Goal: Information Seeking & Learning: Check status

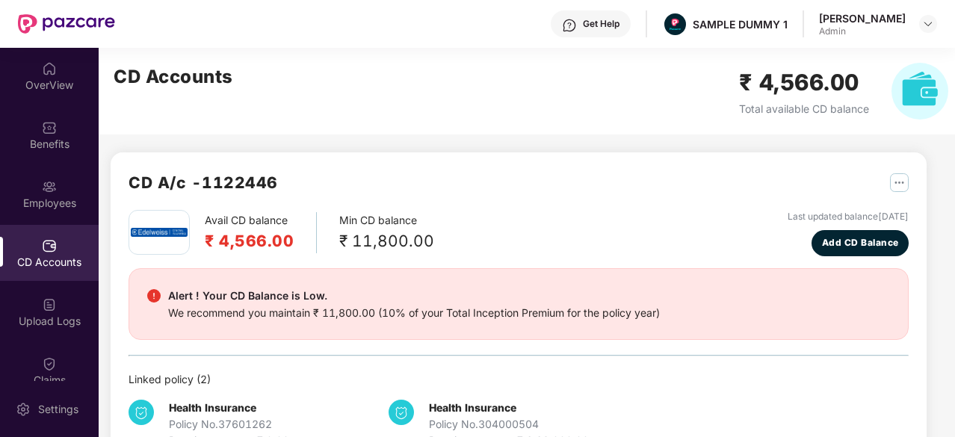
click at [58, 86] on div "OverView" at bounding box center [49, 85] width 99 height 15
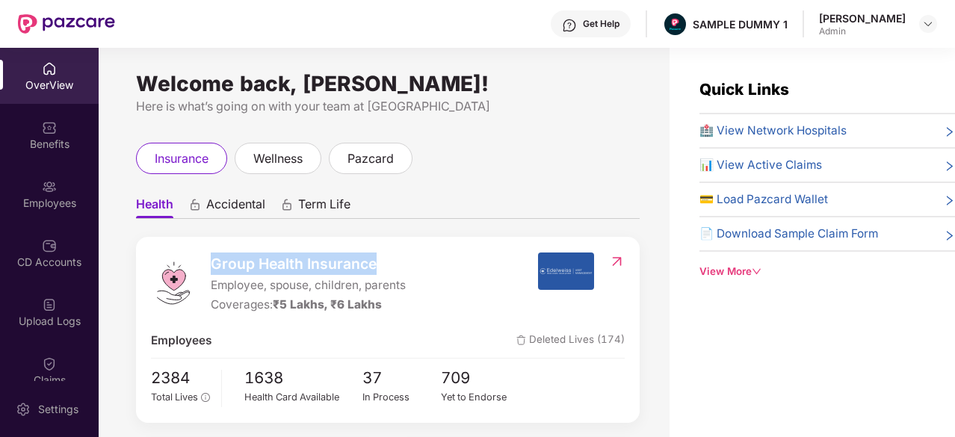
drag, startPoint x: 215, startPoint y: 263, endPoint x: 402, endPoint y: 251, distance: 187.1
click at [402, 251] on div "Group Health Insurance Employee, spouse, children, parents Coverages: ₹5 Lakhs,…" at bounding box center [387, 330] width 503 height 186
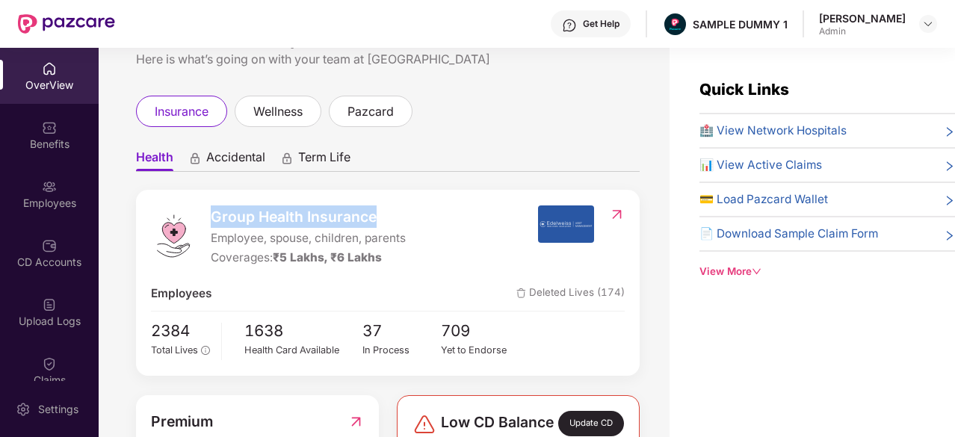
scroll to position [48, 0]
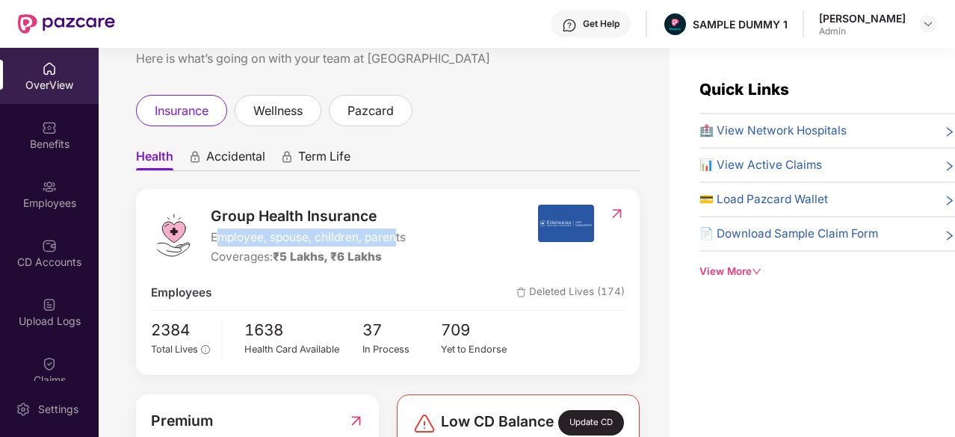
drag, startPoint x: 396, startPoint y: 231, endPoint x: 219, endPoint y: 236, distance: 177.1
click at [219, 236] on span "Employee, spouse, children, parents" at bounding box center [308, 238] width 195 height 18
drag, startPoint x: 450, startPoint y: 249, endPoint x: 300, endPoint y: 250, distance: 150.9
click at [300, 250] on div "Group Health Insurance Employee, spouse, children, parents Coverages: ₹5 Lakhs,…" at bounding box center [344, 236] width 386 height 62
click at [780, 132] on span "🏥 View Network Hospitals" at bounding box center [772, 131] width 147 height 18
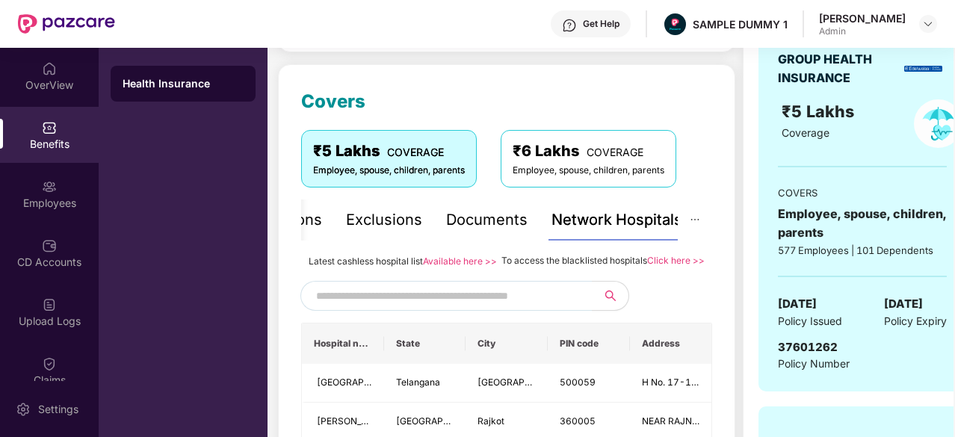
scroll to position [179, 0]
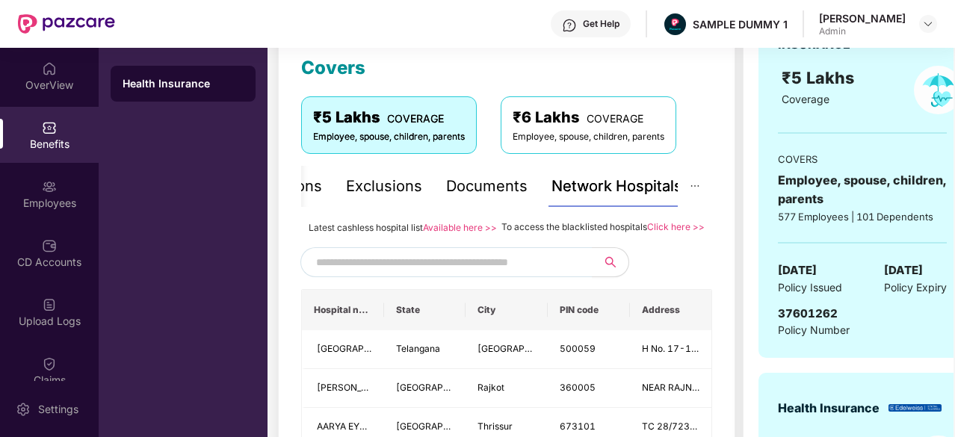
scroll to position [211, 0]
click at [509, 274] on input "text" at bounding box center [443, 263] width 255 height 22
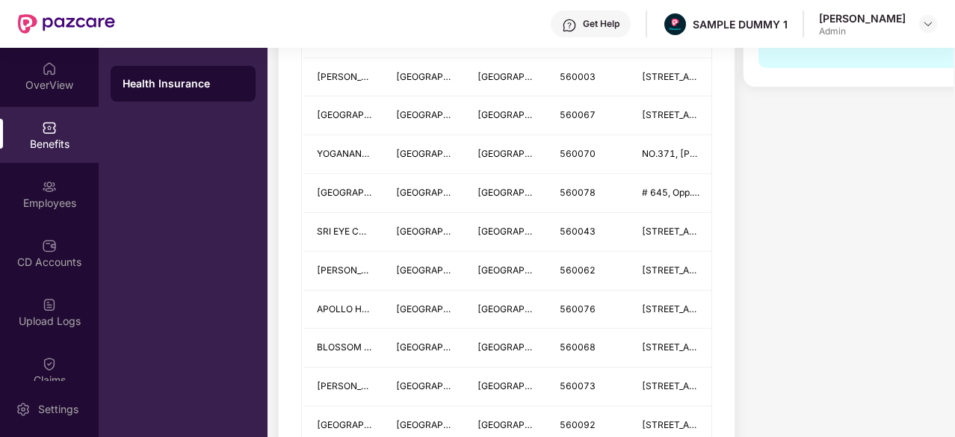
scroll to position [872, 0]
type input "*********"
drag, startPoint x: 509, startPoint y: 276, endPoint x: 435, endPoint y: 267, distance: 75.2
click at [435, 267] on td "[GEOGRAPHIC_DATA]" at bounding box center [425, 270] width 82 height 39
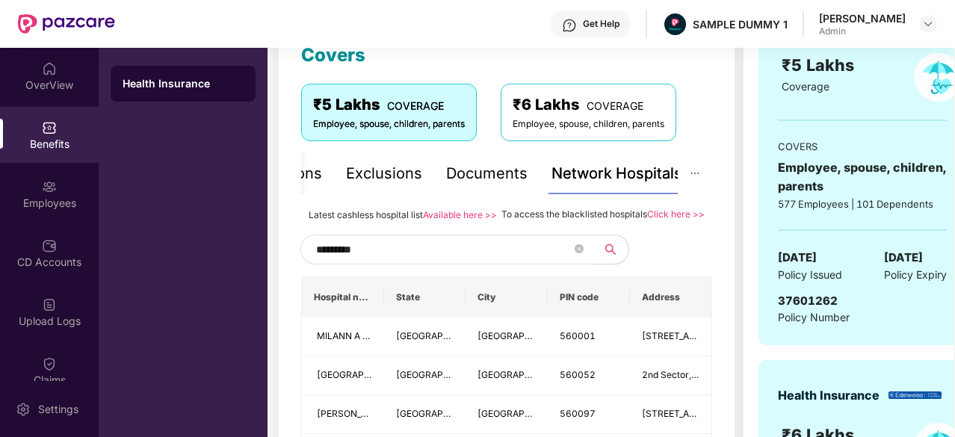
scroll to position [223, 0]
click at [435, 261] on input "*********" at bounding box center [443, 250] width 255 height 22
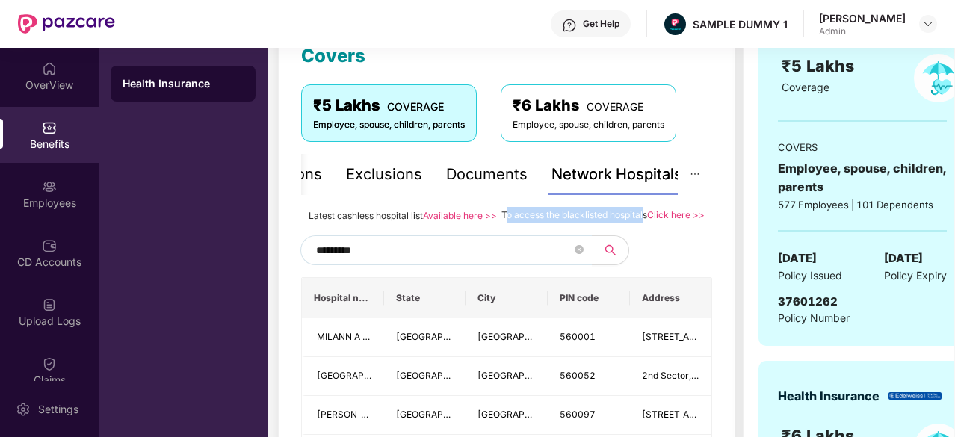
drag, startPoint x: 504, startPoint y: 213, endPoint x: 639, endPoint y: 213, distance: 135.2
click at [639, 213] on span "To access the blacklisted hospitals" at bounding box center [574, 214] width 146 height 11
click at [487, 170] on div "Documents" at bounding box center [486, 174] width 81 height 23
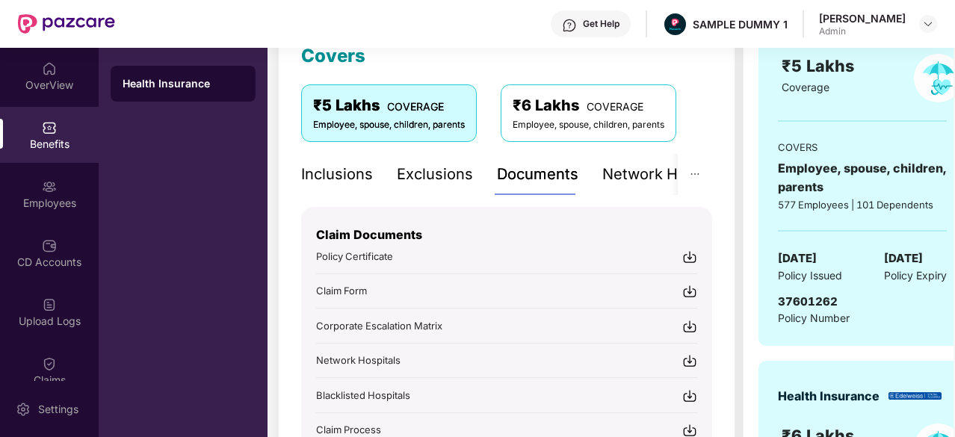
click at [338, 182] on div "Inclusions" at bounding box center [337, 174] width 72 height 23
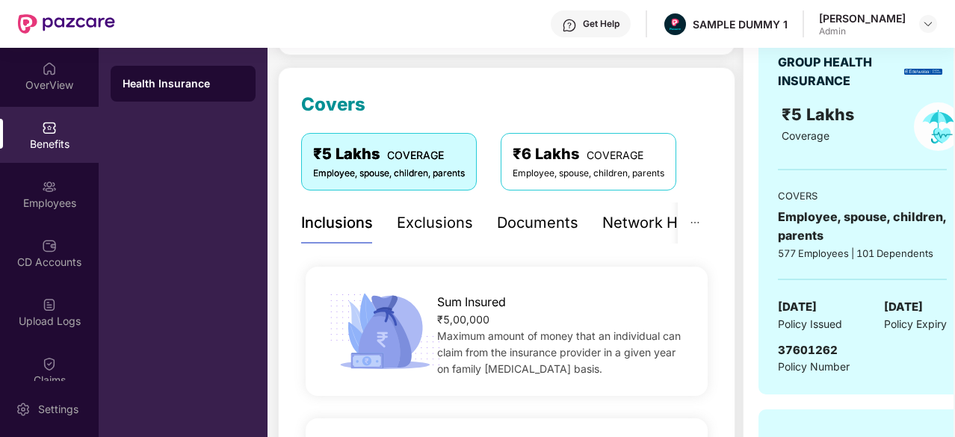
scroll to position [133, 0]
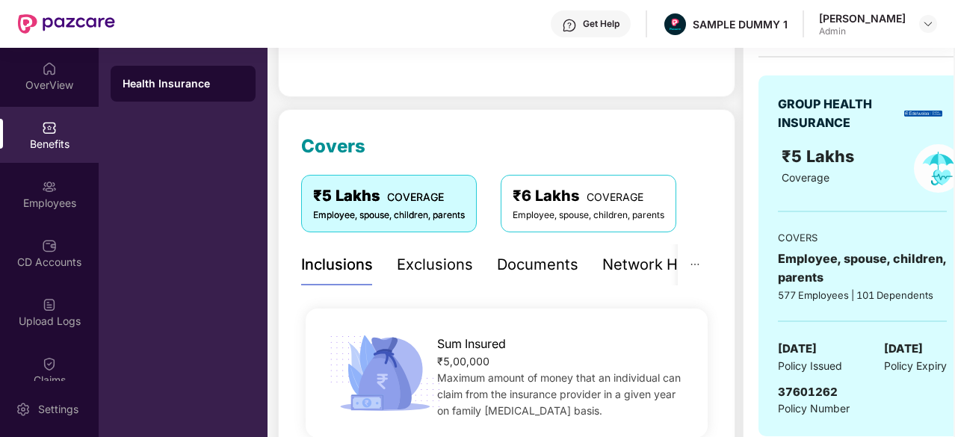
click at [447, 267] on div "Exclusions" at bounding box center [435, 264] width 76 height 23
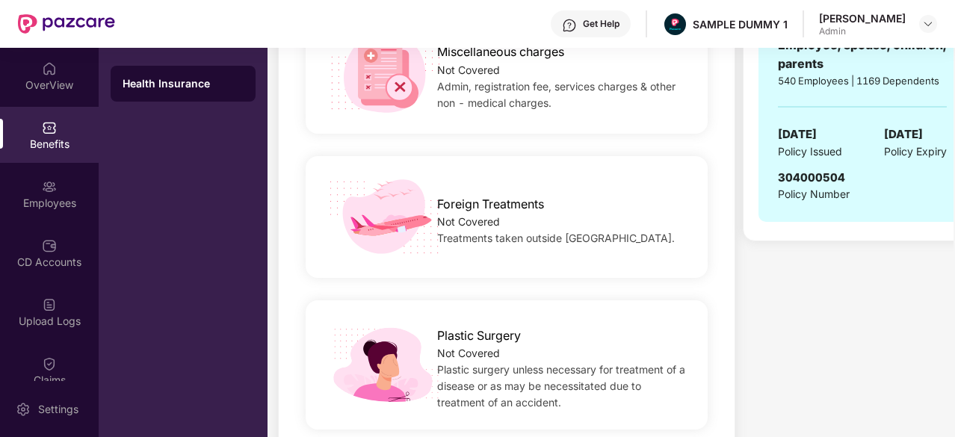
scroll to position [687, 0]
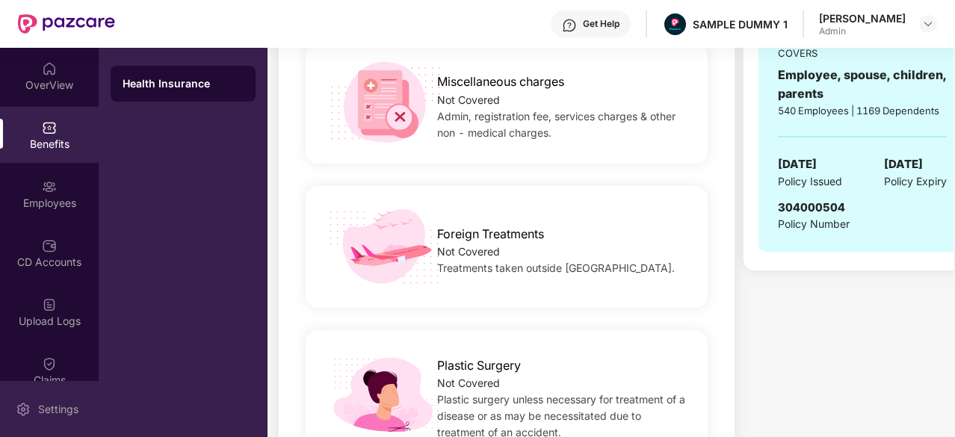
click at [12, 420] on div "Settings" at bounding box center [49, 409] width 99 height 56
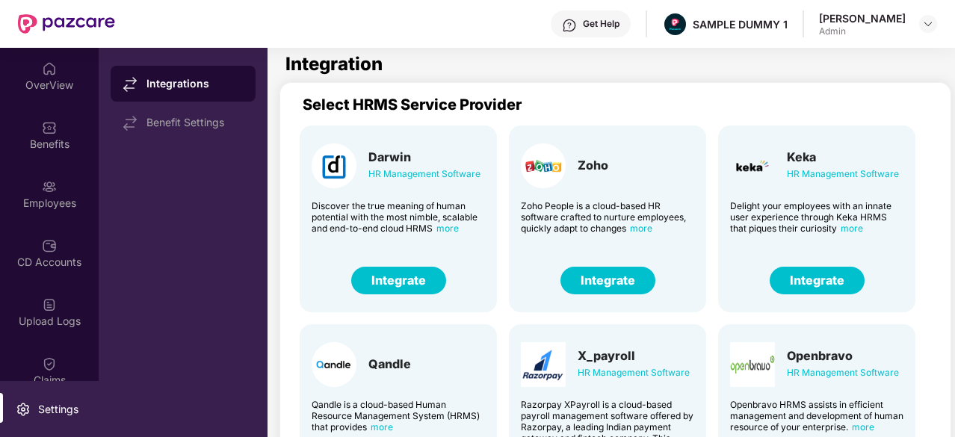
drag, startPoint x: 518, startPoint y: 424, endPoint x: 464, endPoint y: 392, distance: 62.6
click at [464, 392] on div "Qandle Qandle is a cloud-based Human Resource Management System (HRMS) that pro…" at bounding box center [398, 417] width 197 height 187
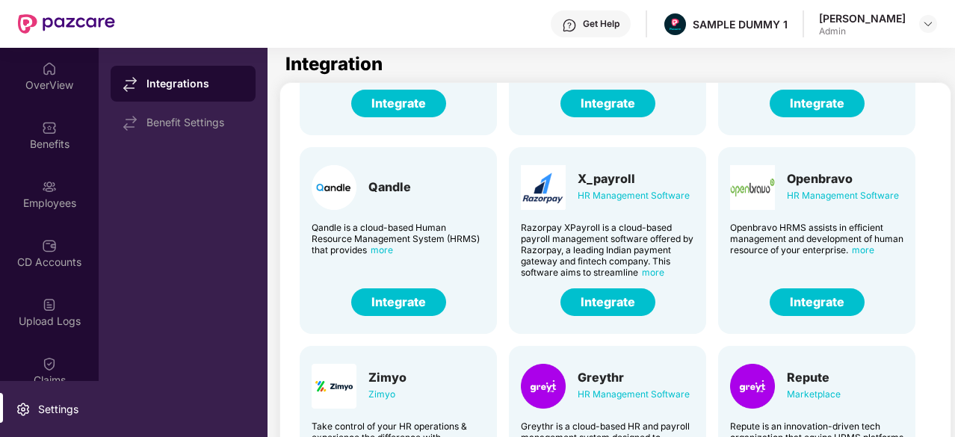
scroll to position [176, 0]
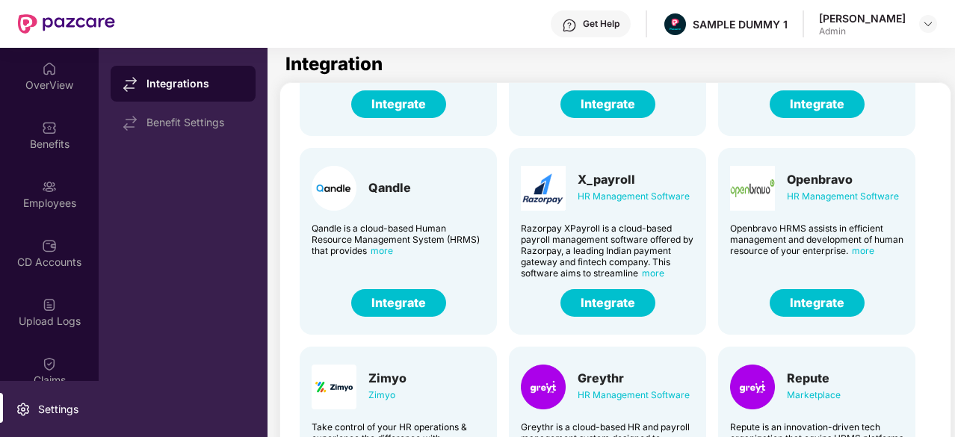
click at [602, 307] on button "Integrate" at bounding box center [607, 303] width 95 height 28
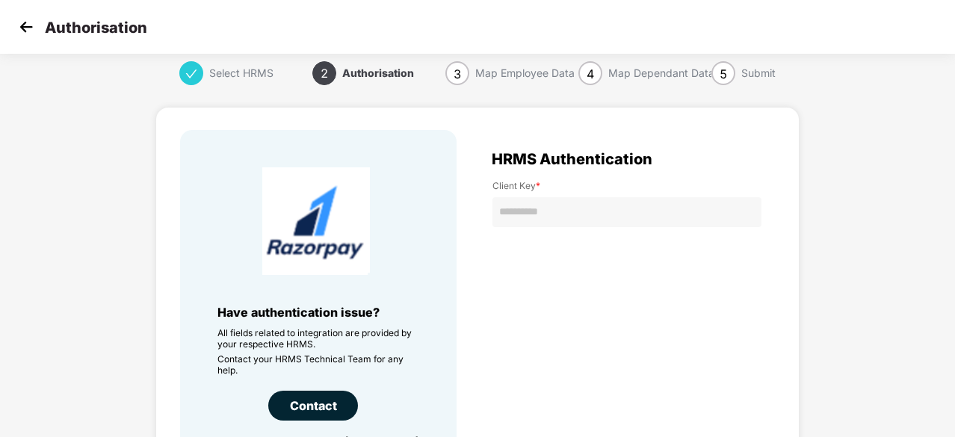
click at [16, 26] on img at bounding box center [26, 27] width 22 height 22
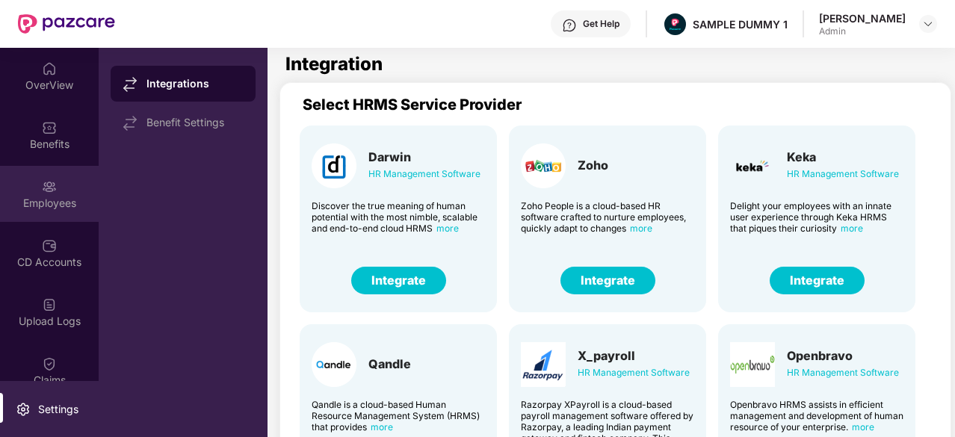
click at [43, 186] on img at bounding box center [49, 186] width 15 height 15
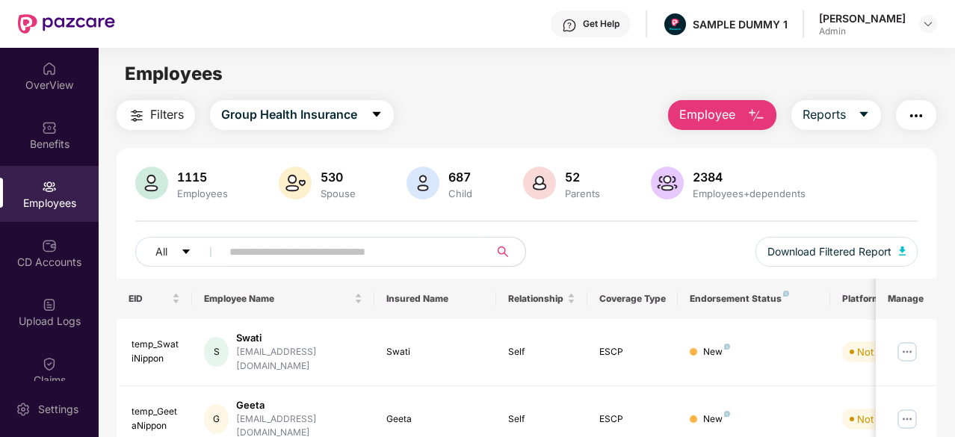
click at [45, 185] on img at bounding box center [49, 186] width 15 height 15
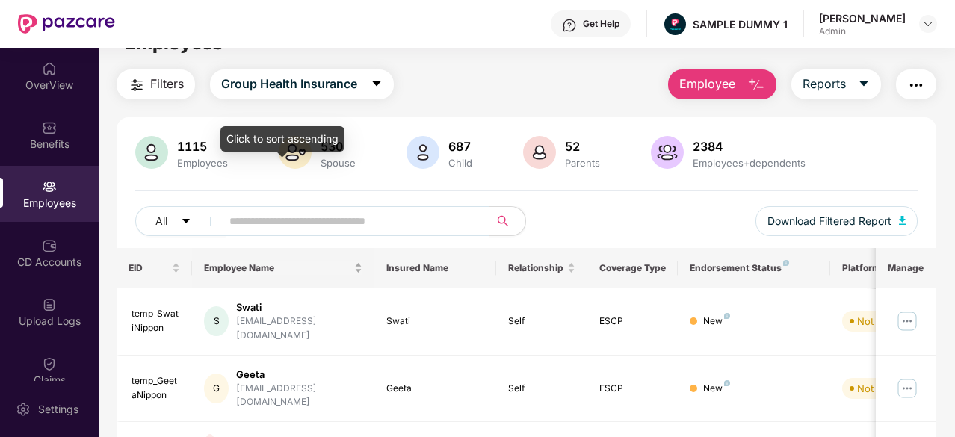
scroll to position [16, 0]
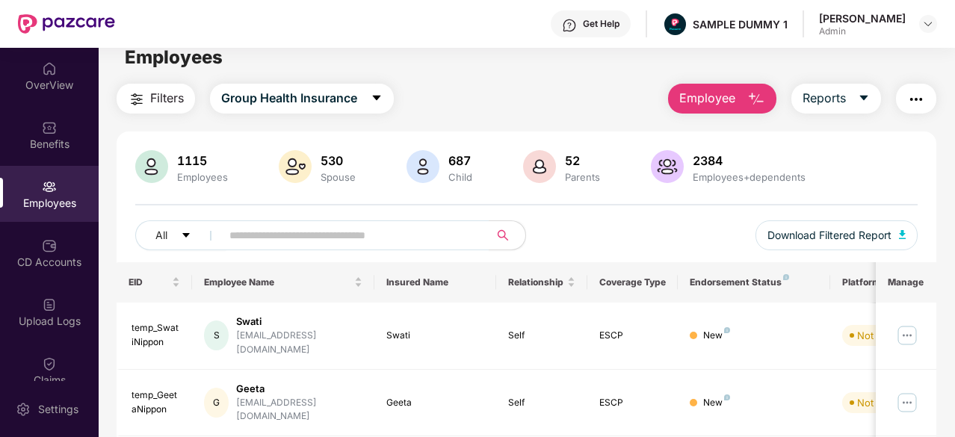
click at [721, 94] on span "Employee" at bounding box center [707, 98] width 56 height 19
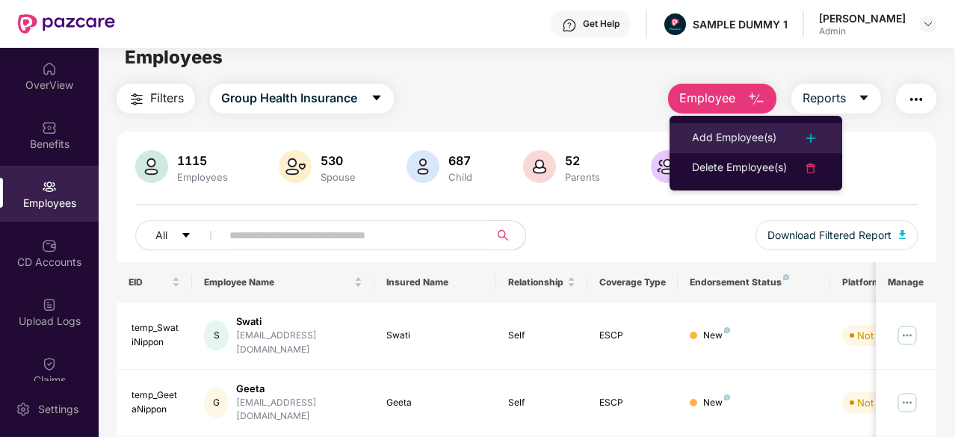
click at [745, 131] on div "Add Employee(s)" at bounding box center [734, 138] width 84 height 18
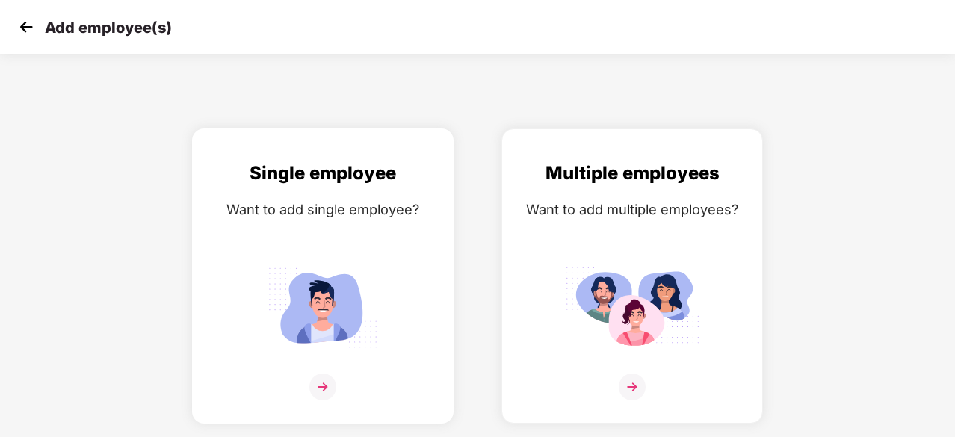
click at [301, 261] on img at bounding box center [322, 307] width 134 height 93
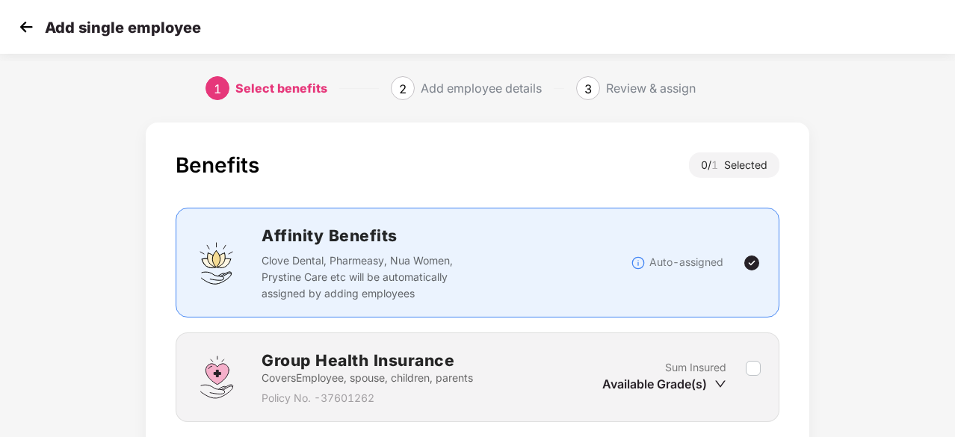
scroll to position [114, 0]
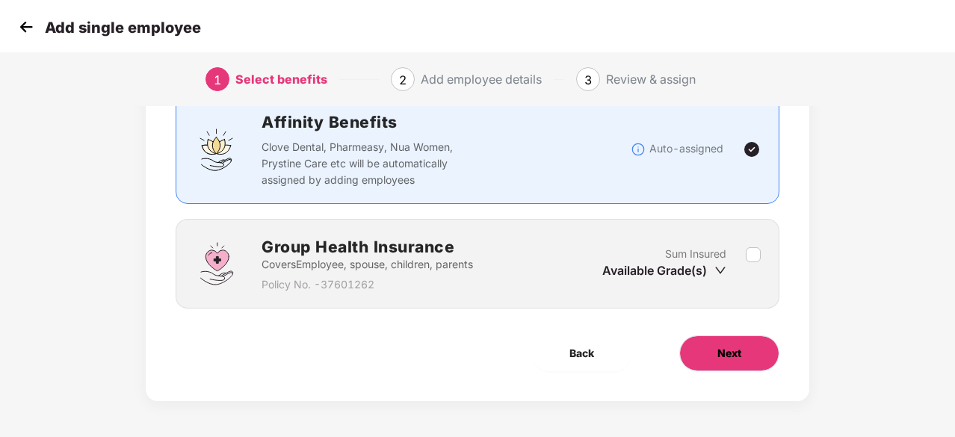
click at [703, 344] on button "Next" at bounding box center [729, 353] width 100 height 36
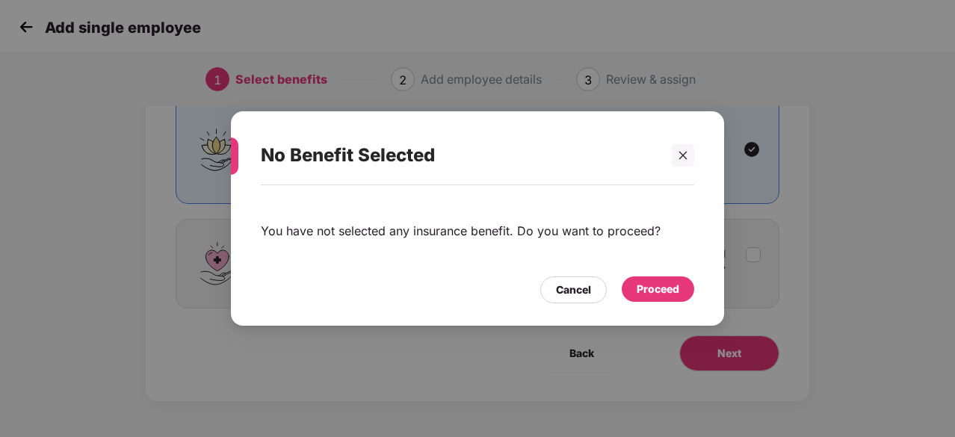
click at [661, 297] on div "Proceed" at bounding box center [657, 288] width 72 height 25
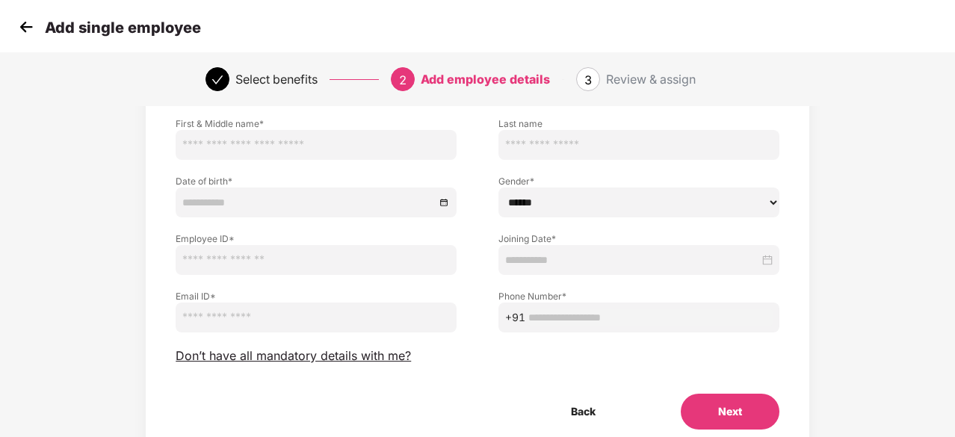
scroll to position [101, 0]
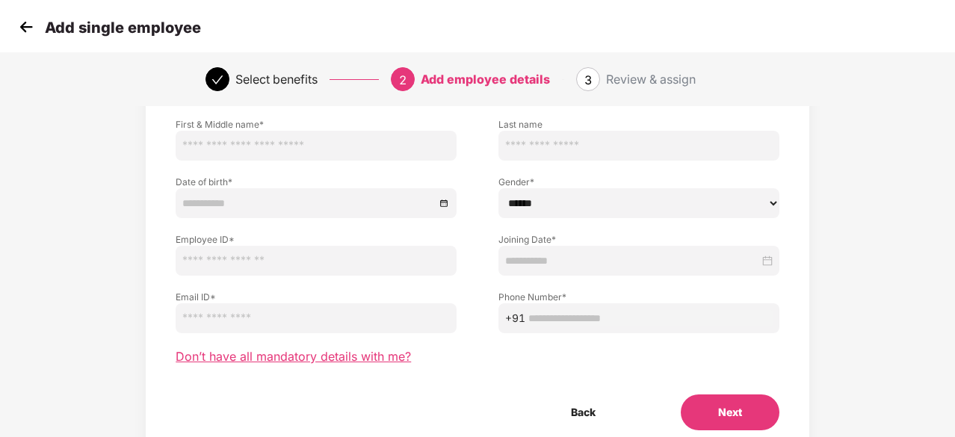
click at [315, 355] on span "Don’t have all mandatory details with me?" at bounding box center [293, 357] width 235 height 16
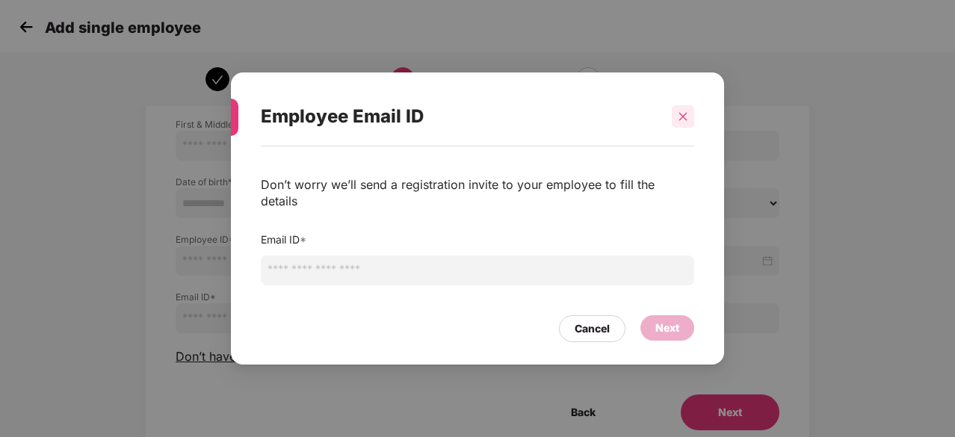
click at [690, 120] on div at bounding box center [682, 116] width 22 height 22
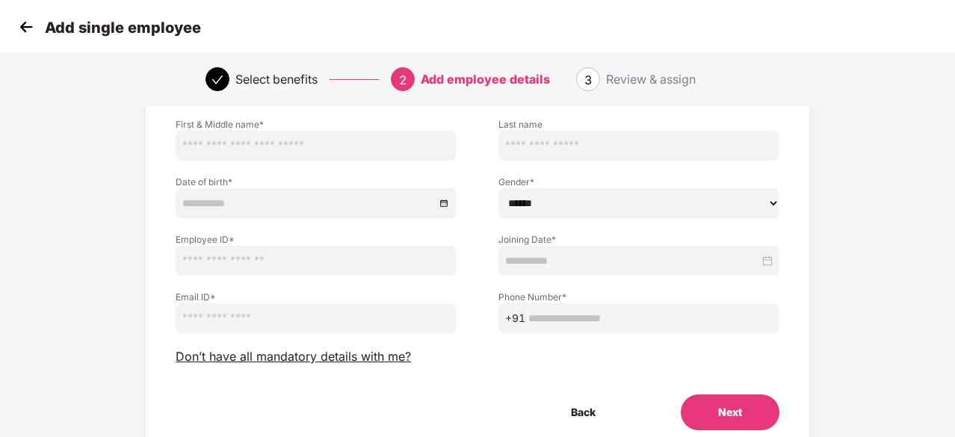
click at [24, 25] on img at bounding box center [26, 27] width 22 height 22
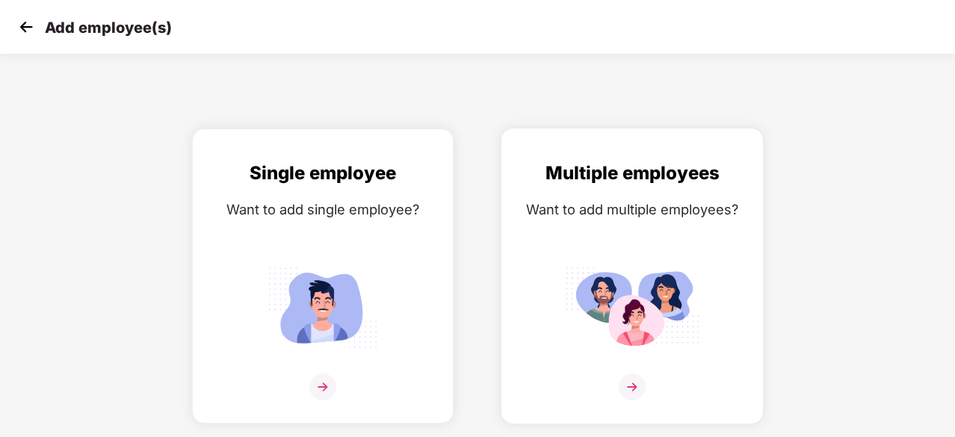
click at [632, 255] on div "Multiple employees Want to add multiple employees?" at bounding box center [632, 289] width 230 height 260
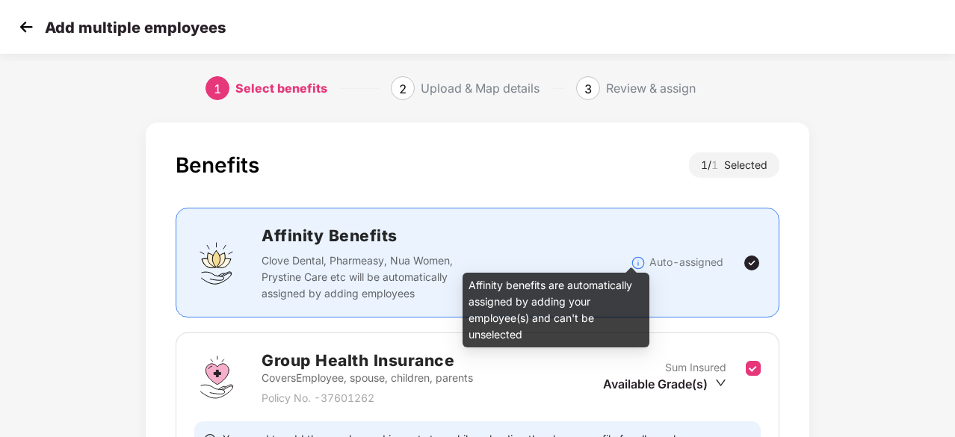
scroll to position [164, 0]
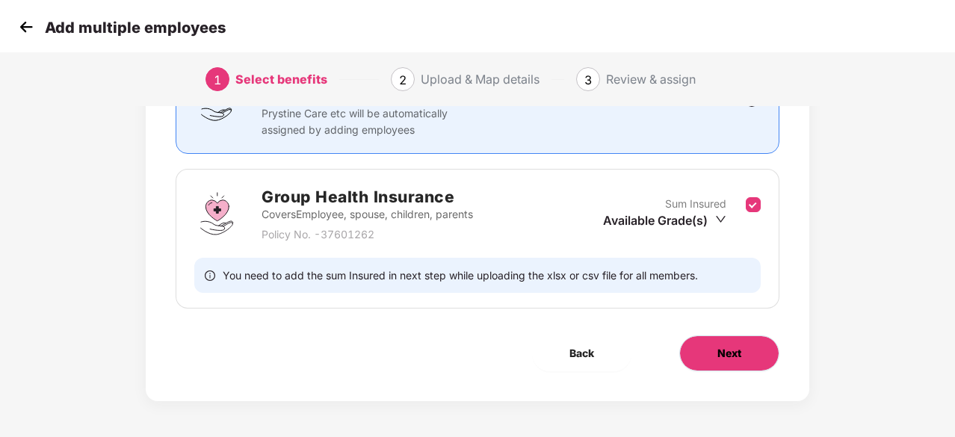
click at [765, 365] on button "Next" at bounding box center [729, 353] width 100 height 36
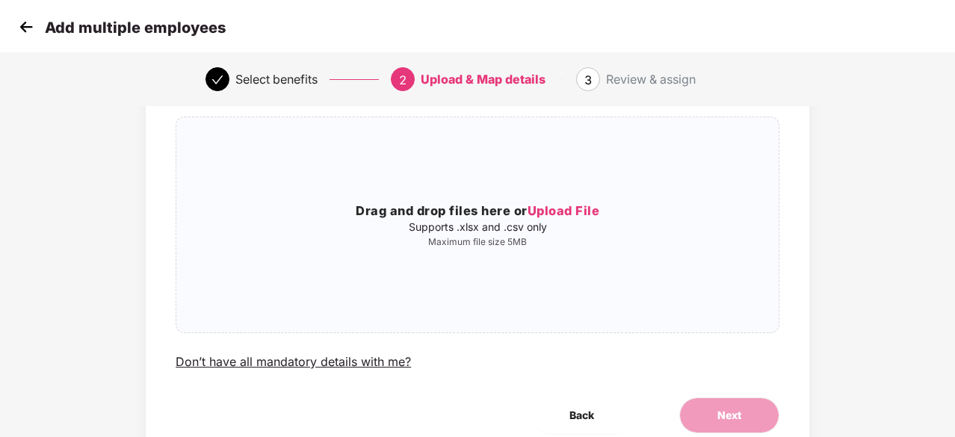
scroll to position [102, 0]
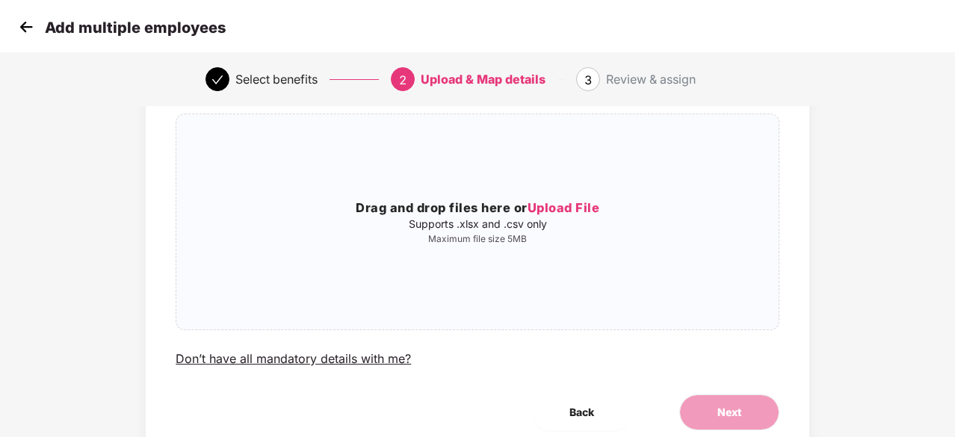
click at [21, 30] on img at bounding box center [26, 27] width 22 height 22
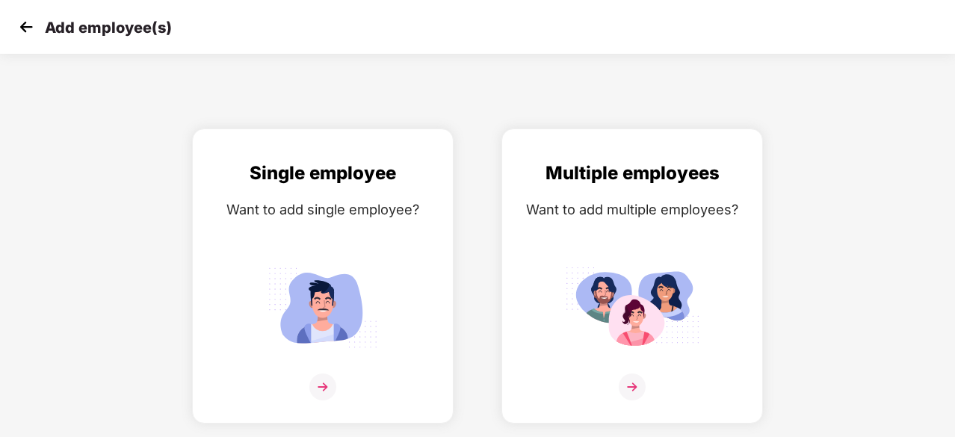
click at [21, 30] on img at bounding box center [26, 27] width 22 height 22
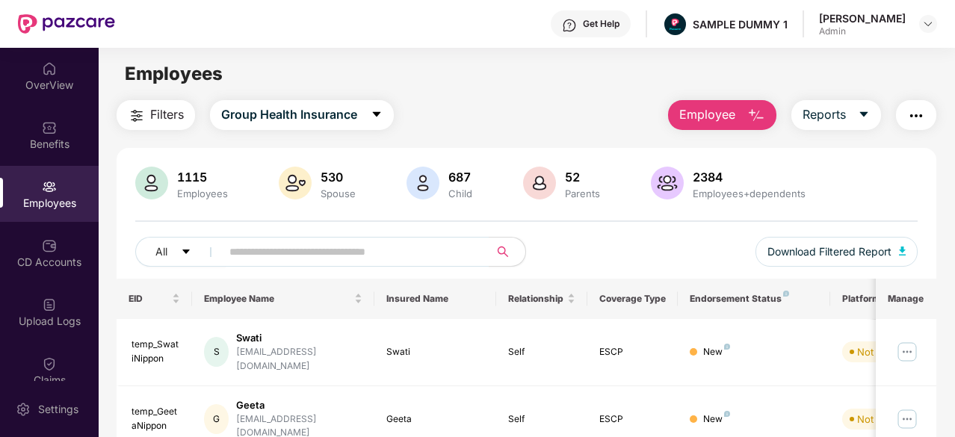
drag, startPoint x: 23, startPoint y: 47, endPoint x: 26, endPoint y: 213, distance: 165.8
click at [26, 213] on div "Employees" at bounding box center [49, 194] width 99 height 56
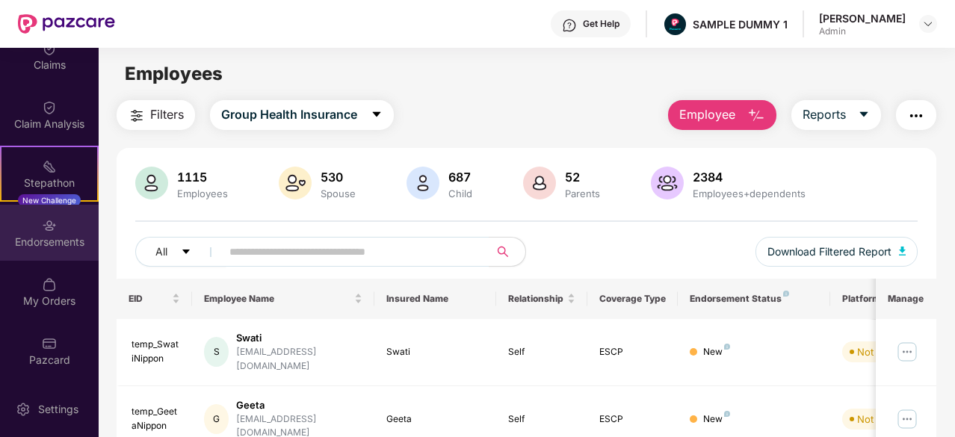
scroll to position [312, 0]
click at [31, 229] on div "Endorsements" at bounding box center [49, 236] width 99 height 56
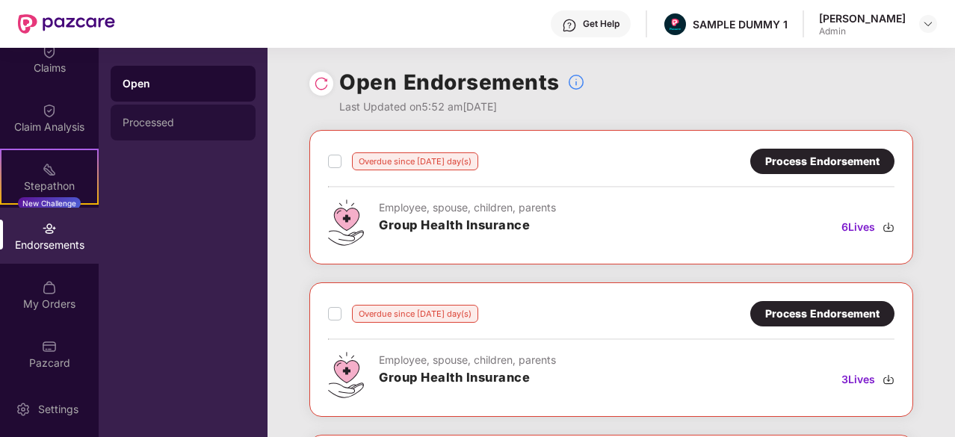
click at [217, 122] on div "Processed" at bounding box center [182, 123] width 121 height 12
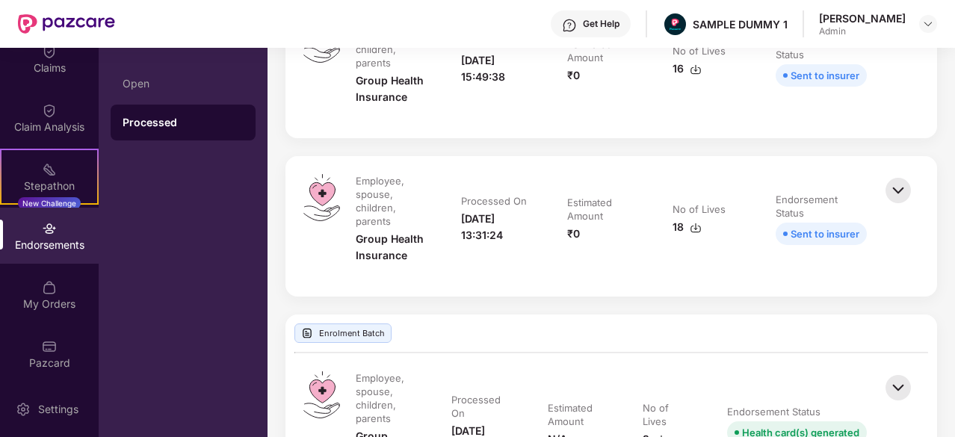
scroll to position [874, 0]
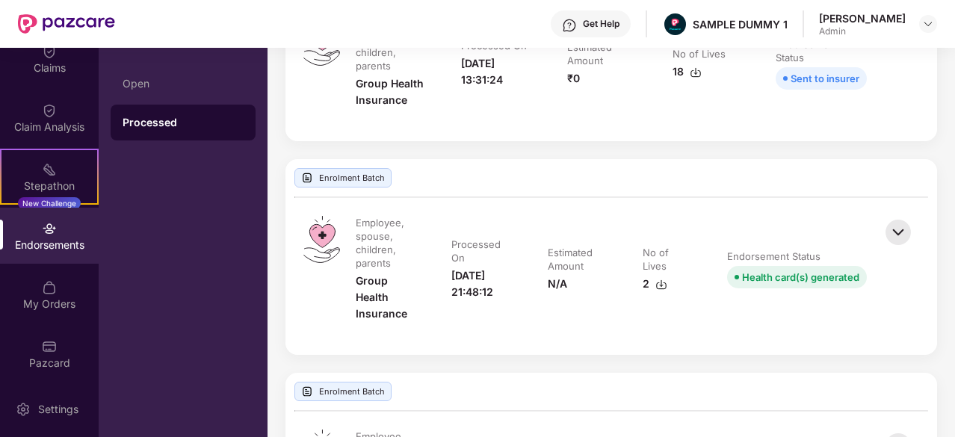
click at [892, 228] on img at bounding box center [897, 232] width 33 height 33
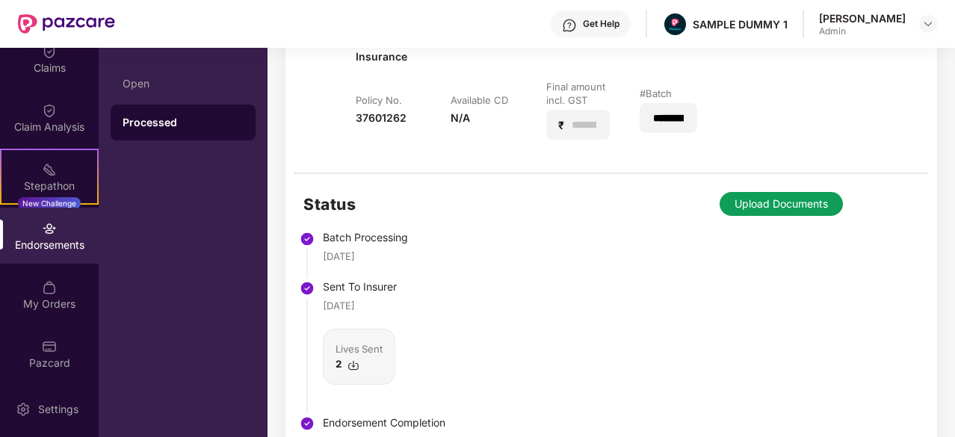
scroll to position [1206, 0]
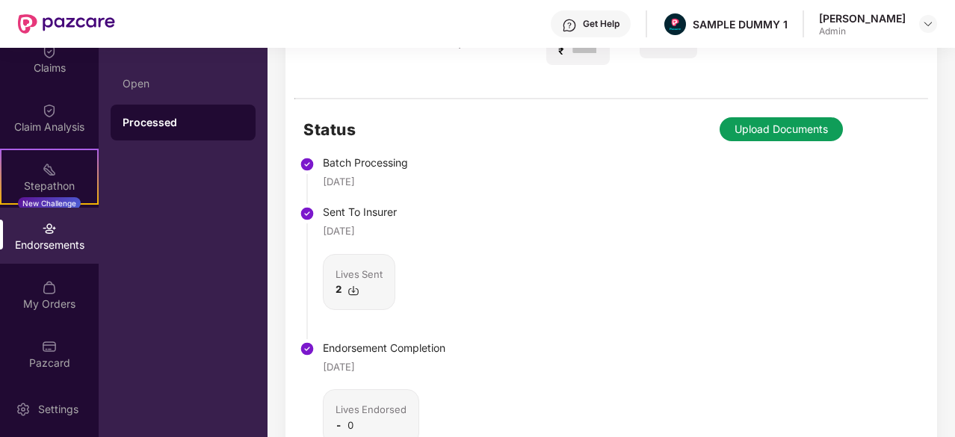
click at [381, 278] on div "Lives Sent" at bounding box center [358, 274] width 47 height 15
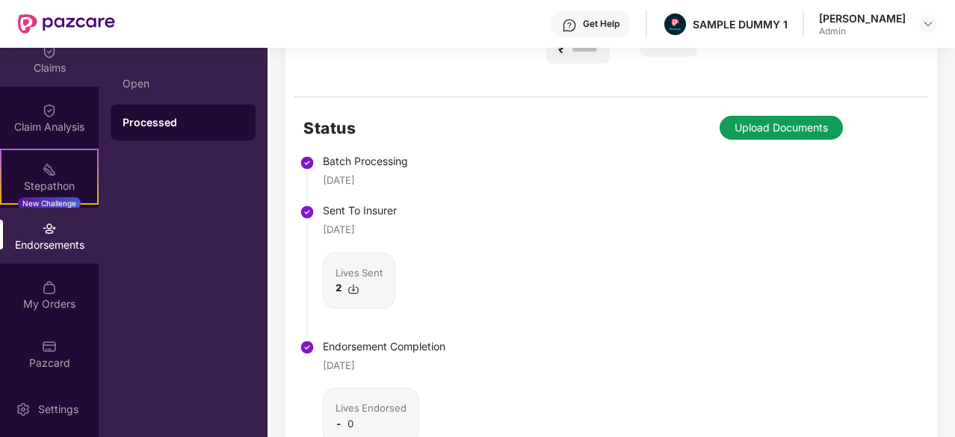
drag, startPoint x: 70, startPoint y: 238, endPoint x: 34, endPoint y: 75, distance: 166.9
click at [34, 75] on div "Claims" at bounding box center [49, 59] width 99 height 56
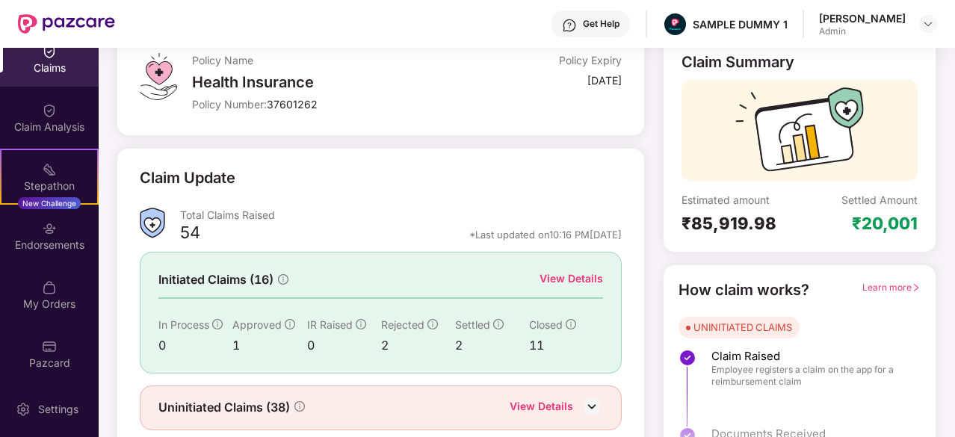
scroll to position [146, 0]
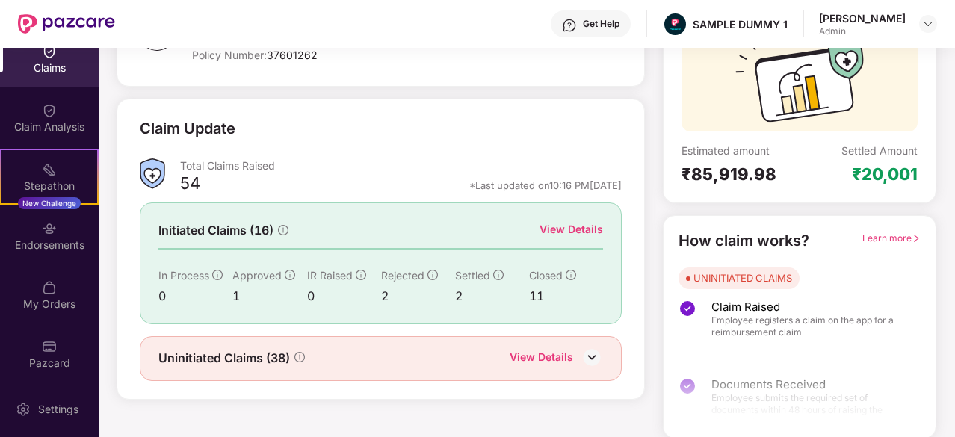
click at [561, 226] on div "View Details" at bounding box center [570, 229] width 63 height 16
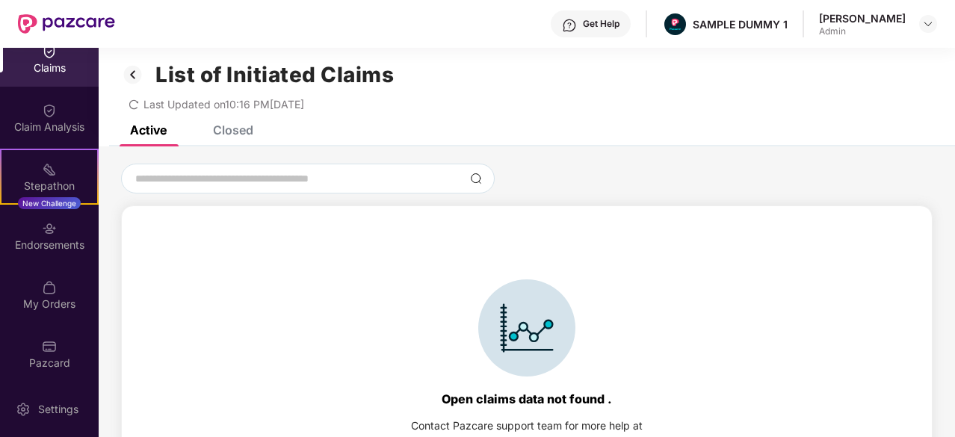
scroll to position [9, 0]
click at [246, 134] on div "Closed" at bounding box center [233, 129] width 40 height 15
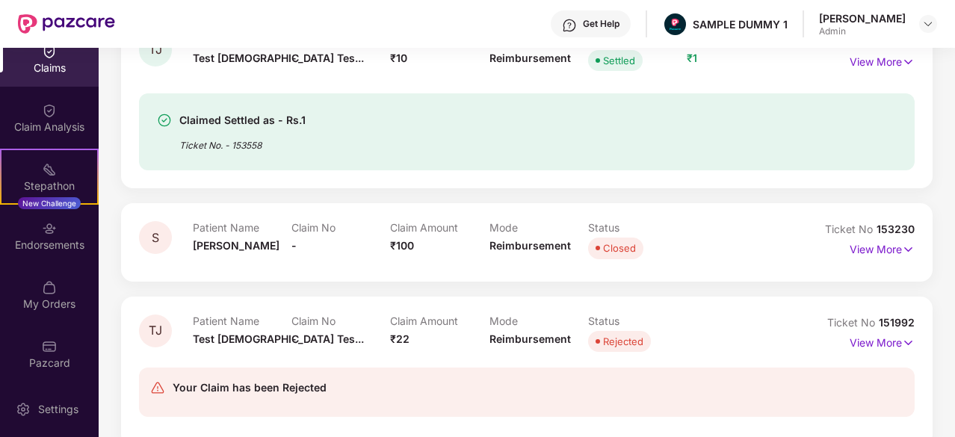
scroll to position [352, 0]
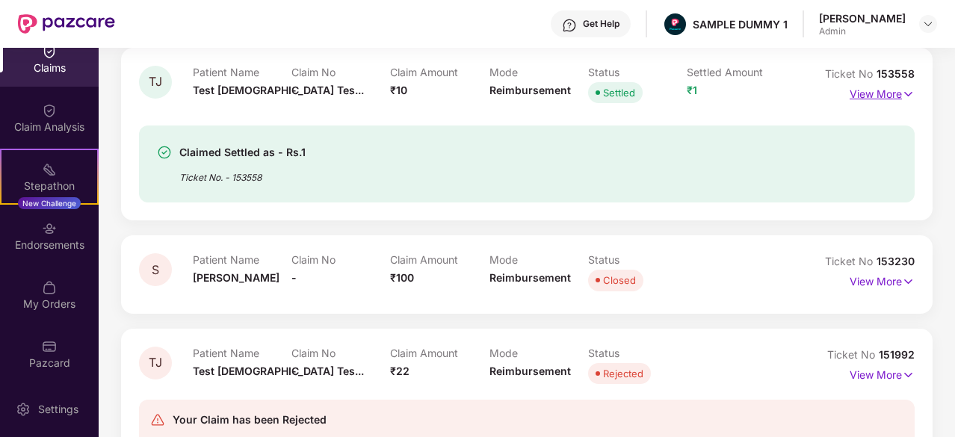
click at [896, 98] on p "View More" at bounding box center [881, 92] width 65 height 20
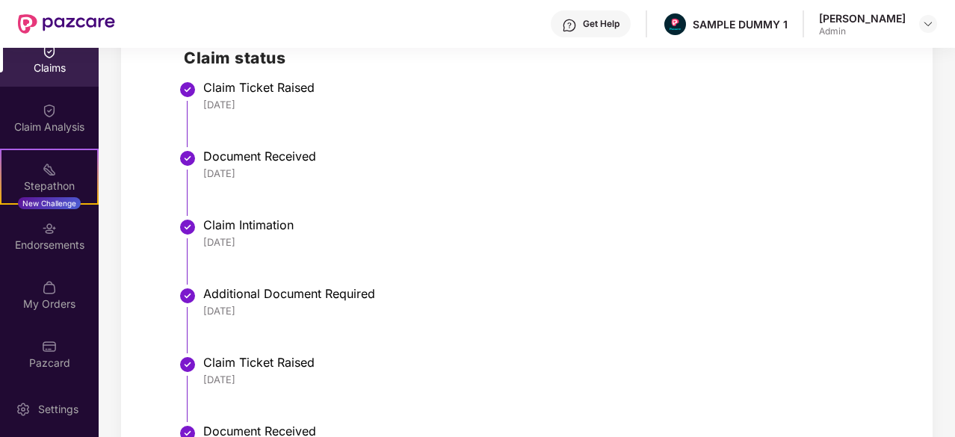
scroll to position [665, 0]
drag, startPoint x: 284, startPoint y: 113, endPoint x: 201, endPoint y: 106, distance: 83.2
click at [201, 106] on li "Claim Ticket Raised 26 Jun 2025" at bounding box center [542, 120] width 716 height 69
drag, startPoint x: 251, startPoint y: 165, endPoint x: 202, endPoint y: 170, distance: 48.8
click at [202, 170] on li "Document Received 26 Jun 2025" at bounding box center [542, 189] width 716 height 69
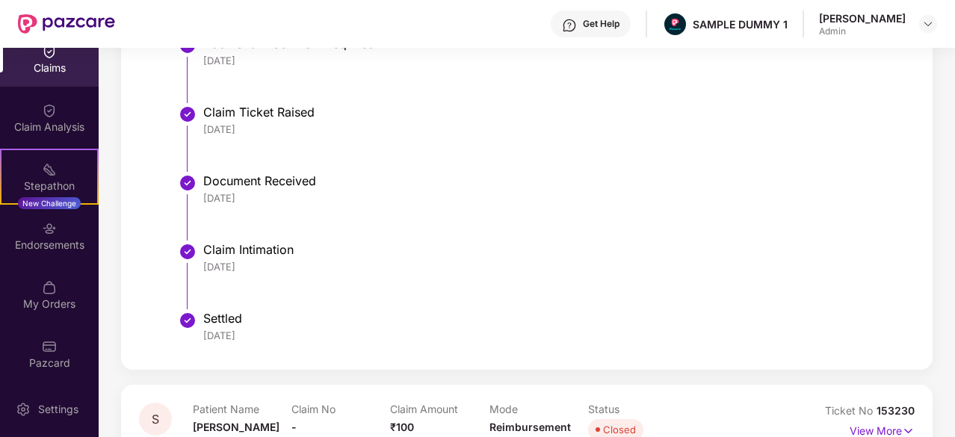
scroll to position [943, 0]
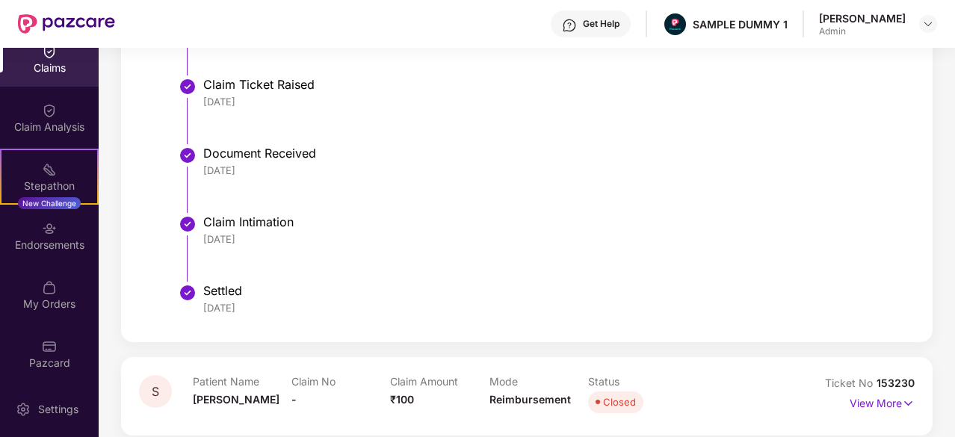
drag, startPoint x: 267, startPoint y: 241, endPoint x: 203, endPoint y: 238, distance: 64.3
click at [203, 238] on div "18 Jul 2025" at bounding box center [551, 238] width 696 height 13
drag, startPoint x: 253, startPoint y: 300, endPoint x: 196, endPoint y: 304, distance: 56.9
click at [196, 304] on li "Settled 23 Jul 2025" at bounding box center [542, 306] width 716 height 36
click at [424, 299] on div "Settled 23 Jul 2025" at bounding box center [551, 298] width 696 height 31
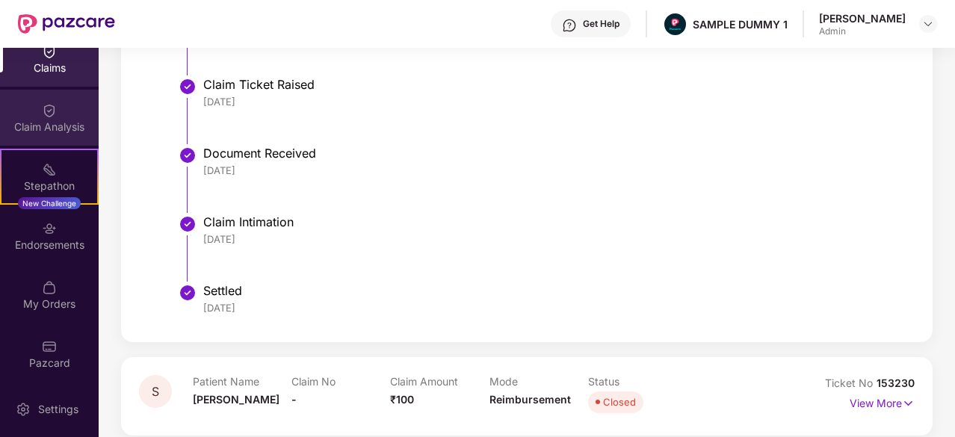
click at [69, 127] on div "Claim Analysis" at bounding box center [49, 127] width 99 height 15
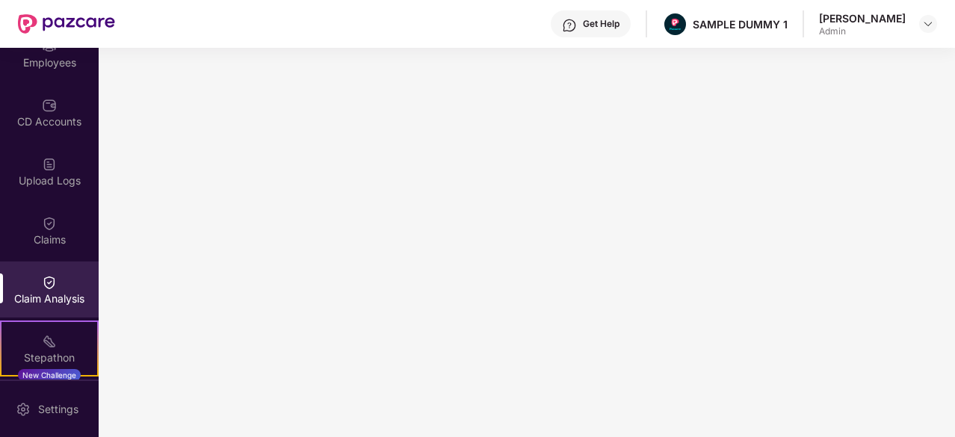
scroll to position [134, 0]
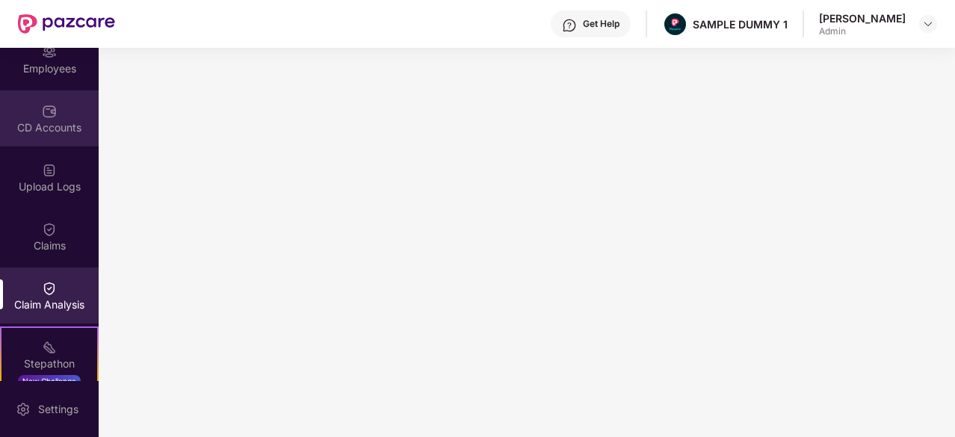
drag, startPoint x: 69, startPoint y: 261, endPoint x: 33, endPoint y: 128, distance: 137.7
click at [33, 128] on div "CD Accounts" at bounding box center [49, 127] width 99 height 15
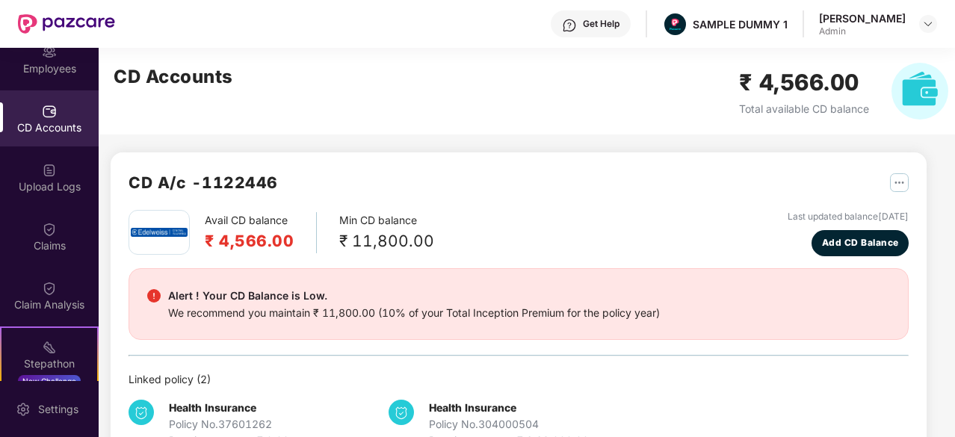
click at [583, 28] on div "Get Help" at bounding box center [601, 24] width 37 height 12
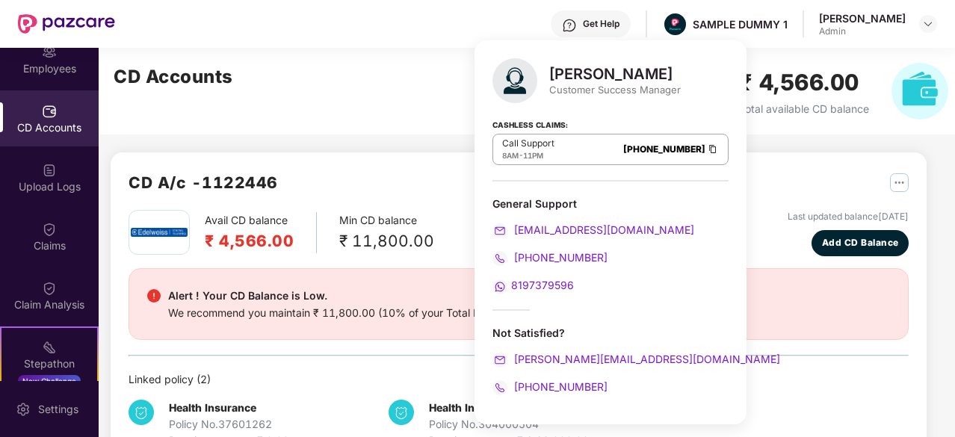
click at [412, 89] on div "CD Accounts ₹ 4,566.00 Total available CD balance" at bounding box center [531, 91] width 864 height 87
